Goal: Information Seeking & Learning: Learn about a topic

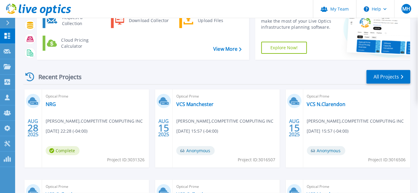
scroll to position [55, 0]
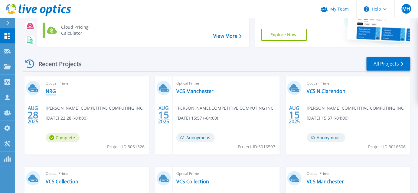
click at [54, 94] on link "NRG" at bounding box center [51, 91] width 10 height 6
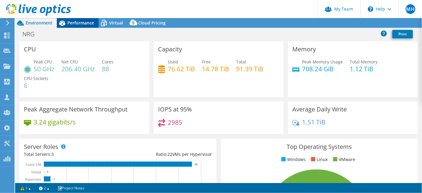
click at [73, 25] on span "Performance" at bounding box center [80, 23] width 27 height 6
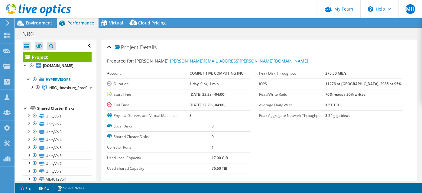
scroll to position [27, 0]
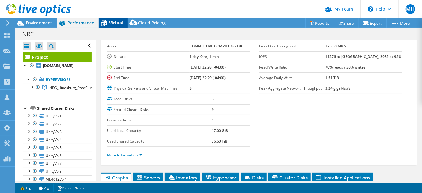
click at [112, 24] on span "Virtual" at bounding box center [116, 23] width 14 height 6
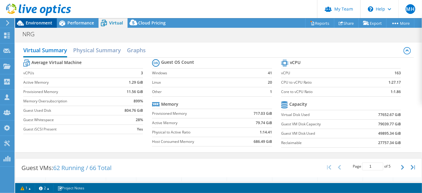
click at [44, 26] on span "Environment" at bounding box center [39, 23] width 27 height 6
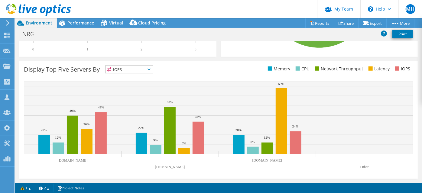
scroll to position [238, 0]
click at [162, 169] on text "[DOMAIN_NAME]" at bounding box center [170, 167] width 30 height 4
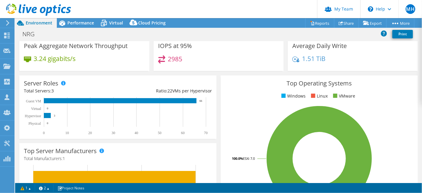
scroll to position [45, 0]
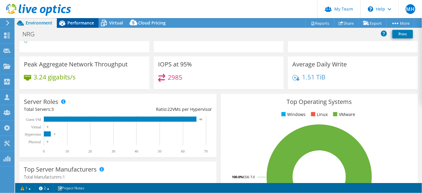
click at [81, 26] on span "Performance" at bounding box center [80, 23] width 27 height 6
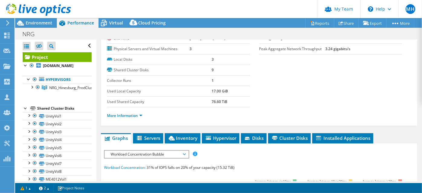
scroll to position [55, 0]
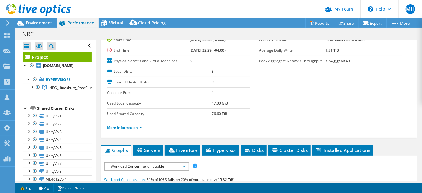
click at [156, 64] on label "Physical Servers and Virtual Machines" at bounding box center [148, 61] width 83 height 6
click at [191, 66] on td "3" at bounding box center [220, 61] width 61 height 11
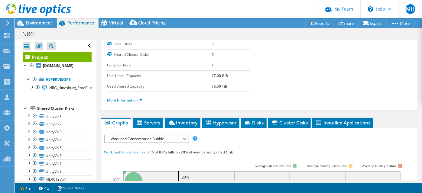
scroll to position [110, 0]
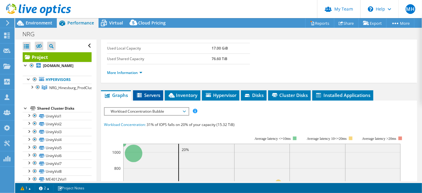
click at [153, 98] on span "Servers" at bounding box center [148, 95] width 24 height 6
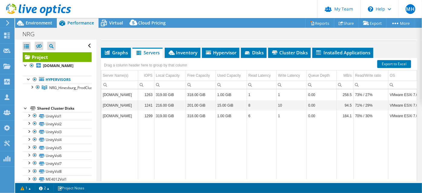
scroll to position [165, 0]
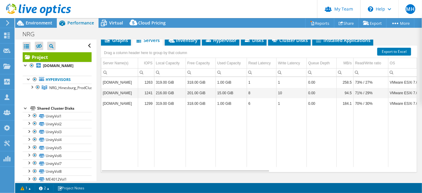
click at [123, 88] on td "[DOMAIN_NAME]" at bounding box center [119, 82] width 37 height 11
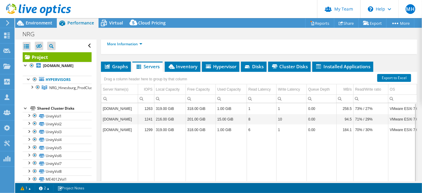
scroll to position [137, 0]
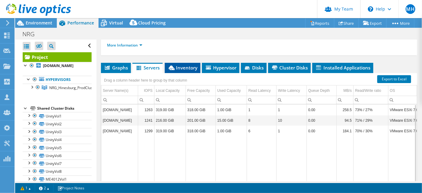
click at [179, 71] on span "Inventory" at bounding box center [183, 68] width 30 height 6
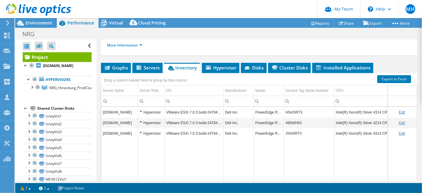
scroll to position [165, 0]
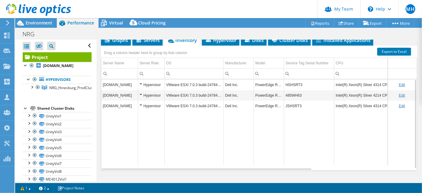
click at [374, 101] on td "Intel(R) Xeon(R) Silver 4214 CPU @ 2.20GHz 2.19 GHz" at bounding box center [378, 95] width 89 height 11
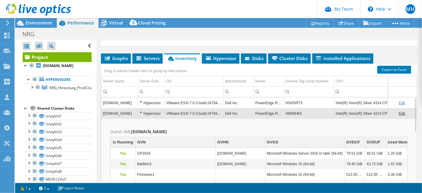
scroll to position [137, 0]
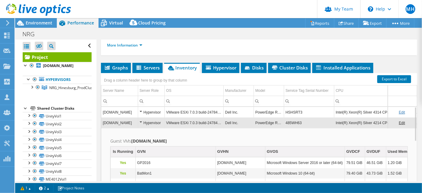
click at [399, 115] on link "Edit" at bounding box center [402, 112] width 6 height 4
click at [396, 107] on td "Data grid" at bounding box center [402, 101] width 29 height 11
click at [402, 115] on link "Cancel" at bounding box center [407, 112] width 11 height 4
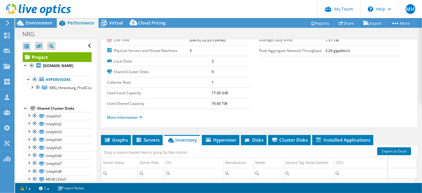
scroll to position [55, 0]
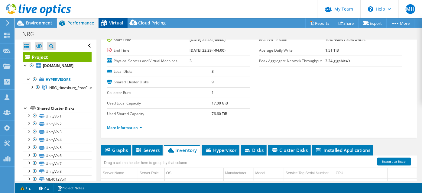
click at [106, 24] on icon at bounding box center [104, 23] width 11 height 11
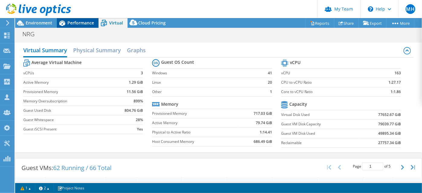
click at [86, 25] on span "Performance" at bounding box center [80, 23] width 27 height 6
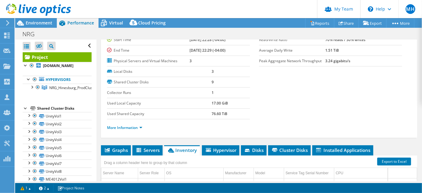
scroll to position [0, 0]
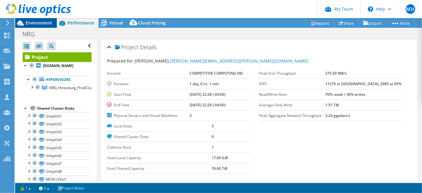
click at [35, 28] on div "Environment" at bounding box center [36, 23] width 42 height 10
